Goal: Information Seeking & Learning: Understand process/instructions

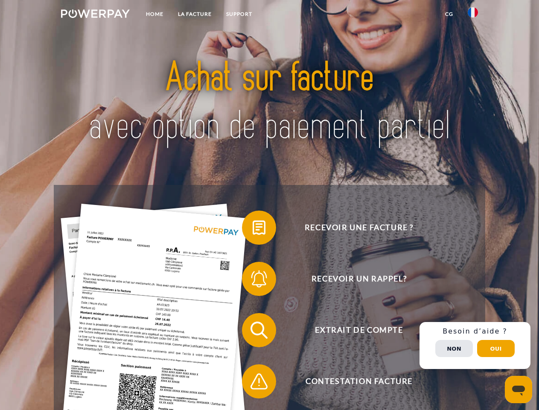
click at [95, 15] on img at bounding box center [95, 13] width 69 height 9
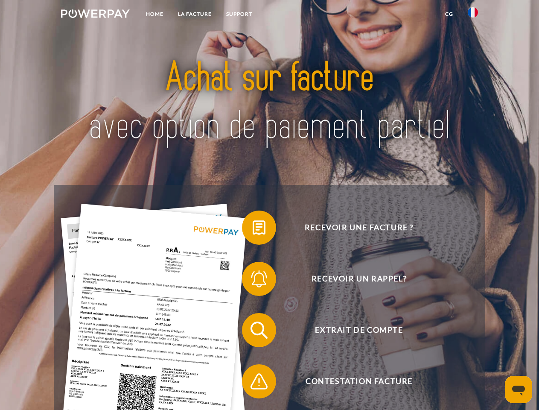
click at [473, 15] on img at bounding box center [473, 12] width 10 height 10
click at [449, 14] on link "CG" at bounding box center [449, 13] width 23 height 15
click at [253, 229] on span at bounding box center [246, 227] width 43 height 43
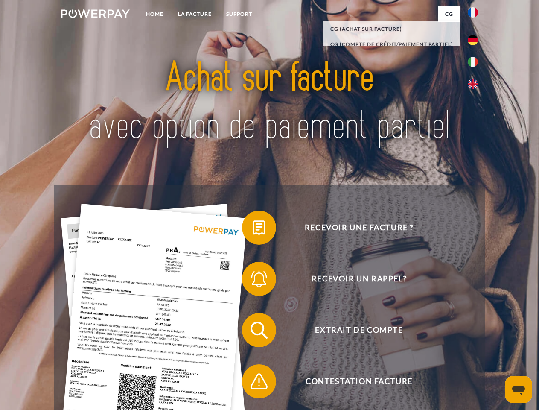
click at [253, 280] on span at bounding box center [246, 278] width 43 height 43
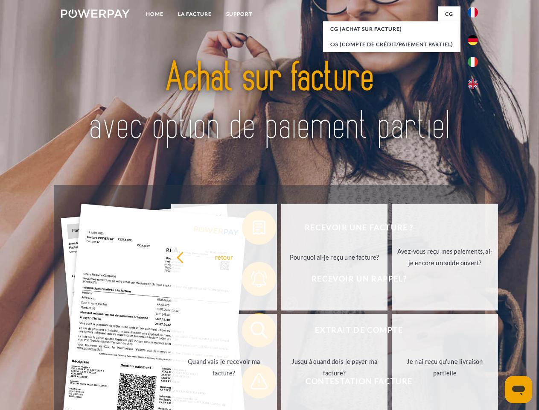
click at [281, 332] on link "Jusqu'à quand dois-je payer ma facture?" at bounding box center [334, 367] width 106 height 107
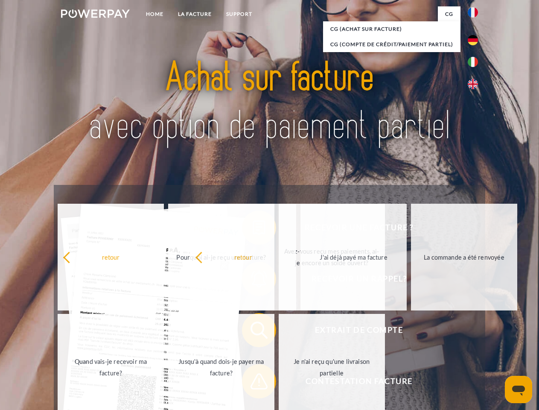
click at [253, 383] on span at bounding box center [246, 381] width 43 height 43
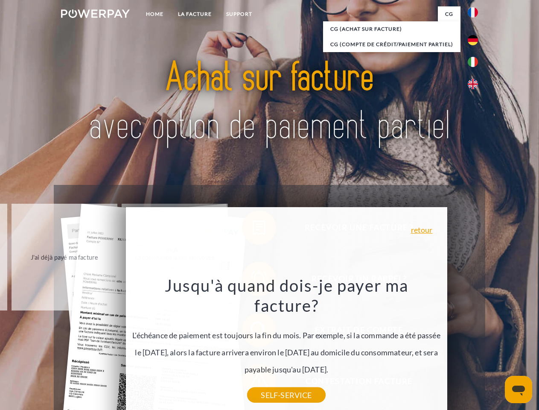
click at [475, 345] on div "Recevoir une facture ? Recevoir un rappel? Extrait de compte retour" at bounding box center [269, 355] width 431 height 341
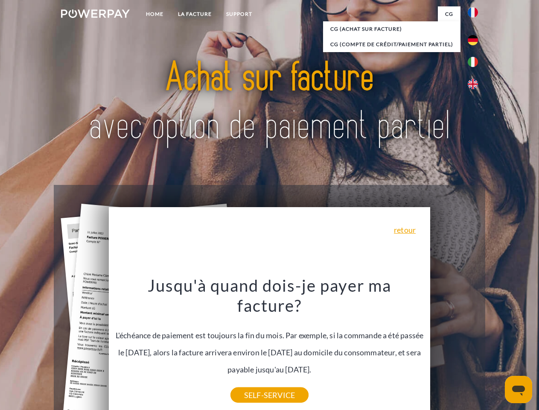
click at [454, 347] on span "Extrait de compte" at bounding box center [358, 330] width 209 height 34
click at [496, 348] on header "Home LA FACTURE Support" at bounding box center [269, 294] width 539 height 589
